Goal: Information Seeking & Learning: Learn about a topic

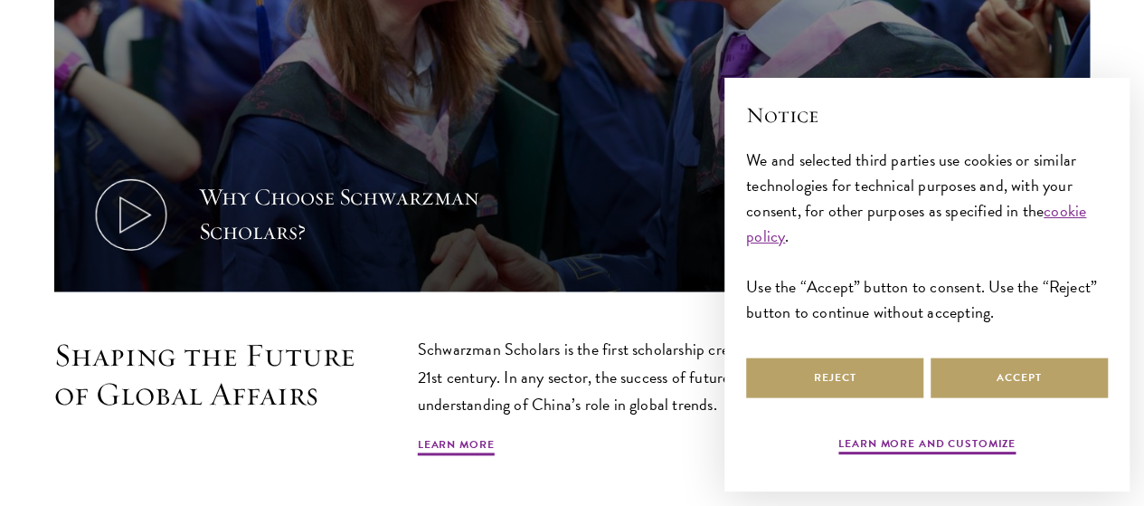
scroll to position [904, 0]
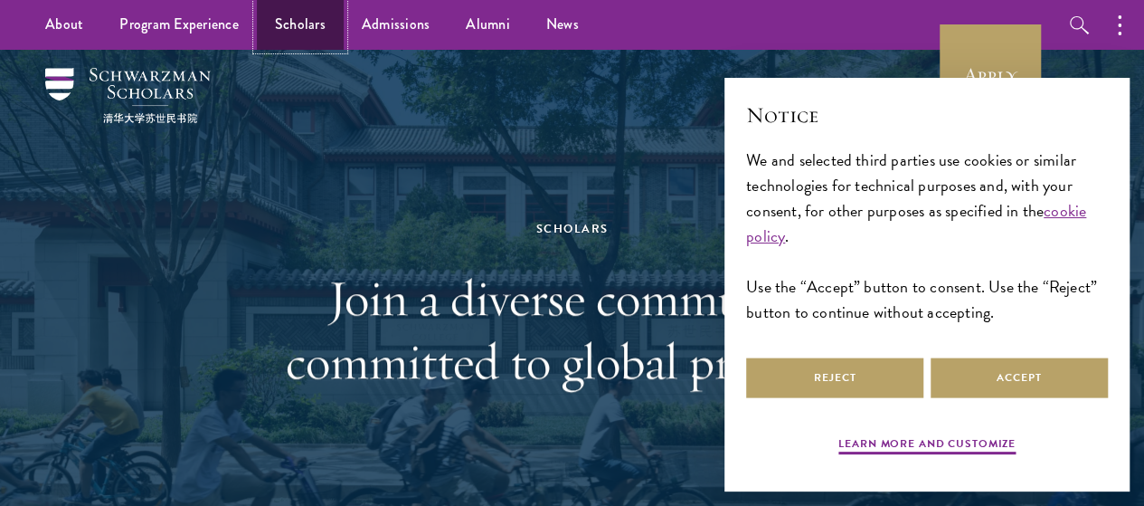
click at [312, 30] on link "Scholars" at bounding box center [300, 25] width 87 height 50
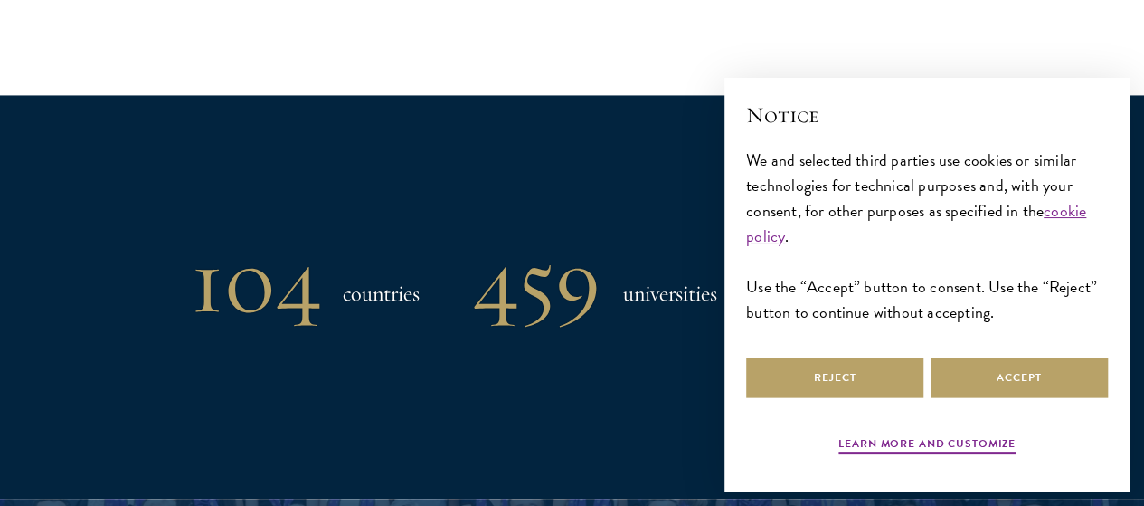
scroll to position [1447, 0]
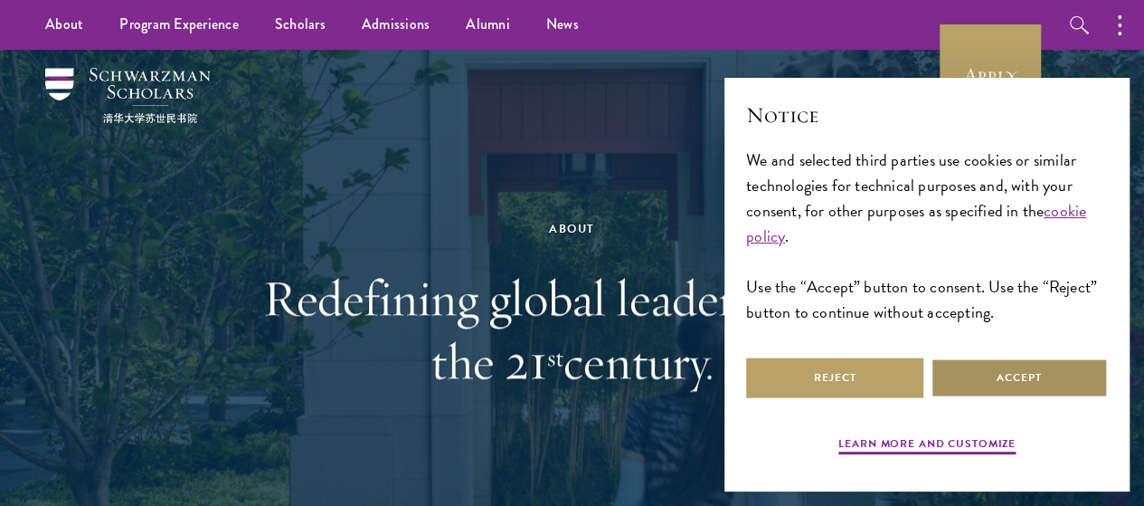
click at [1000, 366] on button "Accept" at bounding box center [1019, 377] width 177 height 41
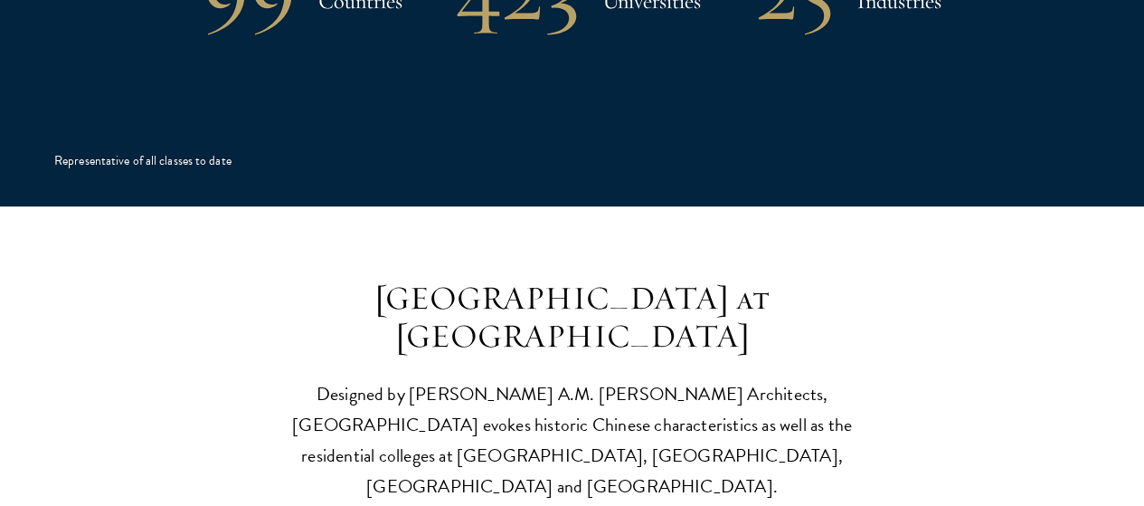
scroll to position [3617, 0]
